Goal: Information Seeking & Learning: Learn about a topic

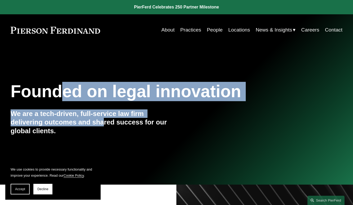
drag, startPoint x: 59, startPoint y: 83, endPoint x: 106, endPoint y: 113, distance: 56.3
click at [105, 122] on div "Founded on legal innovation We are a tech-driven, full-service law firm deliver…" at bounding box center [176, 115] width 353 height 69
click at [210, 29] on link "People" at bounding box center [215, 30] width 16 height 10
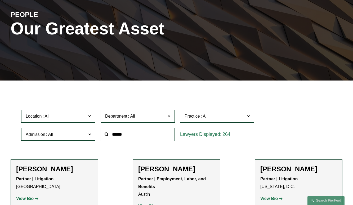
scroll to position [133, 0]
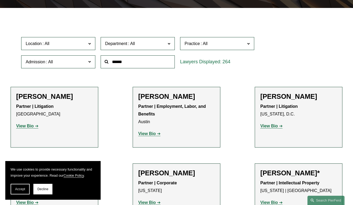
click at [63, 47] on span "Location" at bounding box center [56, 43] width 61 height 7
click at [121, 62] on input "text" at bounding box center [138, 61] width 74 height 13
type input "*******"
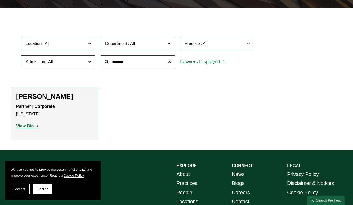
click at [33, 128] on strong "View Bio" at bounding box center [24, 126] width 17 height 5
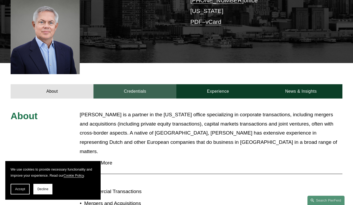
scroll to position [159, 0]
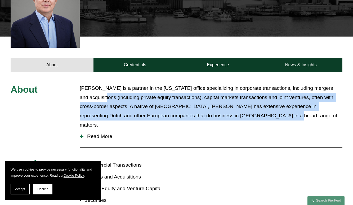
drag, startPoint x: 106, startPoint y: 95, endPoint x: 181, endPoint y: 113, distance: 77.6
click at [239, 117] on p "[PERSON_NAME] is a partner in the [US_STATE] office specializing in corporate t…" at bounding box center [211, 107] width 263 height 46
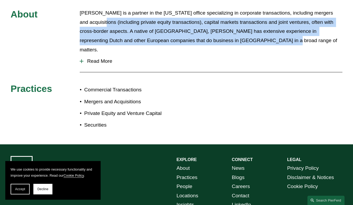
scroll to position [239, 0]
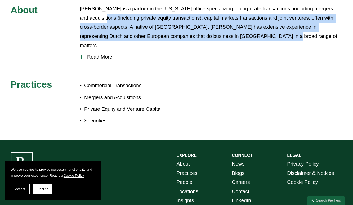
click at [82, 57] on div at bounding box center [82, 57] width 4 height 1
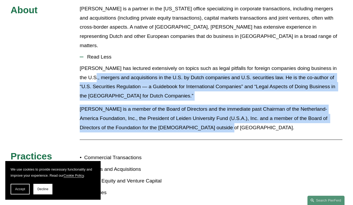
drag, startPoint x: 91, startPoint y: 68, endPoint x: 198, endPoint y: 120, distance: 118.6
click at [198, 120] on div "[PERSON_NAME] has lectured extensively on topics such as legal pitfalls for for…" at bounding box center [211, 100] width 263 height 72
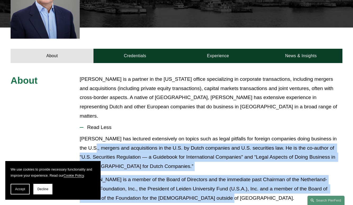
scroll to position [115, 0]
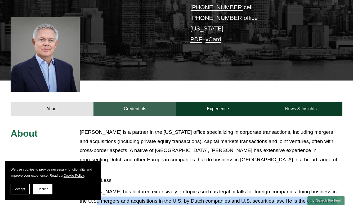
click at [142, 113] on link "Credentials" at bounding box center [135, 109] width 83 height 14
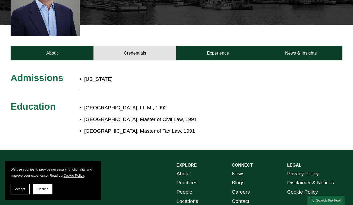
scroll to position [168, 0]
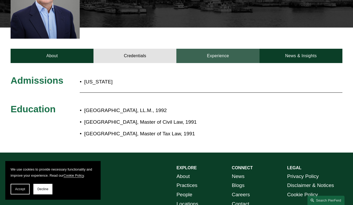
click at [222, 59] on link "Experience" at bounding box center [218, 56] width 83 height 14
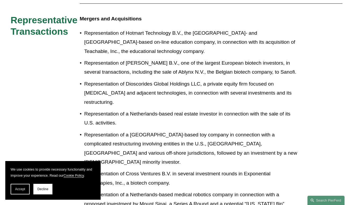
scroll to position [301, 0]
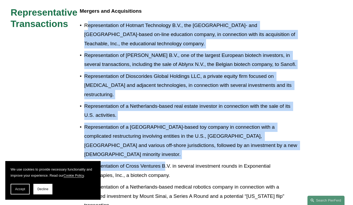
drag, startPoint x: 87, startPoint y: 29, endPoint x: 165, endPoint y: 154, distance: 146.8
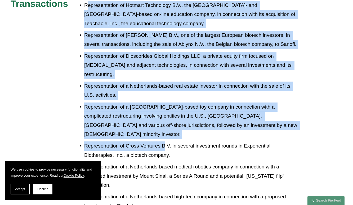
scroll to position [380, 0]
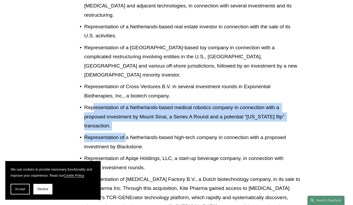
drag, startPoint x: 93, startPoint y: 100, endPoint x: 127, endPoint y: 126, distance: 42.0
click at [127, 126] on ul "Representation of Hotmart Technology B.V., the [GEOGRAPHIC_DATA]- and [GEOGRAPH…" at bounding box center [190, 181] width 221 height 481
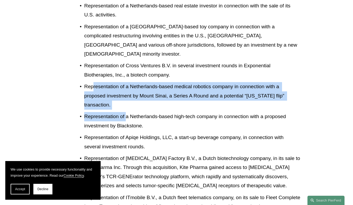
scroll to position [433, 0]
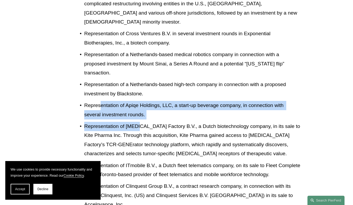
drag, startPoint x: 100, startPoint y: 99, endPoint x: 138, endPoint y: 124, distance: 45.4
click at [138, 124] on ul "Representation of Hotmart Technology B.V., the [GEOGRAPHIC_DATA]- and [GEOGRAPH…" at bounding box center [190, 128] width 221 height 481
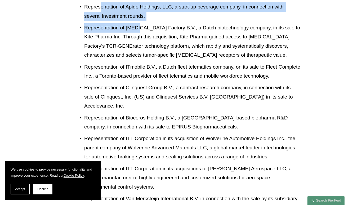
scroll to position [539, 0]
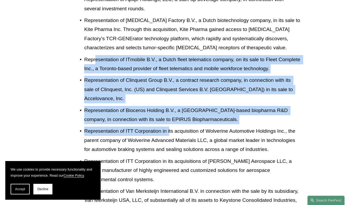
drag, startPoint x: 95, startPoint y: 54, endPoint x: 169, endPoint y: 120, distance: 99.3
click at [169, 120] on ul "Representation of Hotmart Technology B.V., the [GEOGRAPHIC_DATA]- and [GEOGRAPH…" at bounding box center [190, 22] width 221 height 481
click at [147, 130] on p "Representation of ITT Corporation in its acquisition of Wolverine Automotive Ho…" at bounding box center [192, 141] width 217 height 28
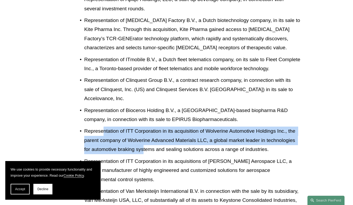
drag, startPoint x: 104, startPoint y: 127, endPoint x: 145, endPoint y: 147, distance: 45.2
click at [144, 147] on p "Representation of ITT Corporation in its acquisition of Wolverine Automotive Ho…" at bounding box center [192, 141] width 217 height 28
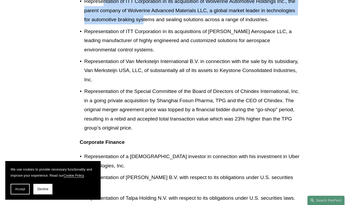
scroll to position [672, 0]
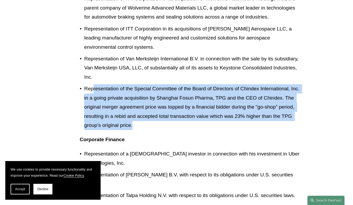
drag, startPoint x: 94, startPoint y: 84, endPoint x: 181, endPoint y: 118, distance: 92.8
click at [181, 118] on p "Representation of the Special Committee of the Board of Directors of Chindex In…" at bounding box center [192, 107] width 217 height 46
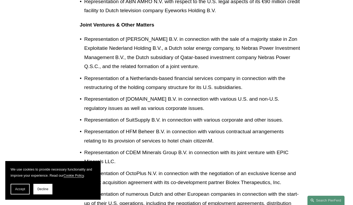
scroll to position [1043, 0]
